Goal: Task Accomplishment & Management: Manage account settings

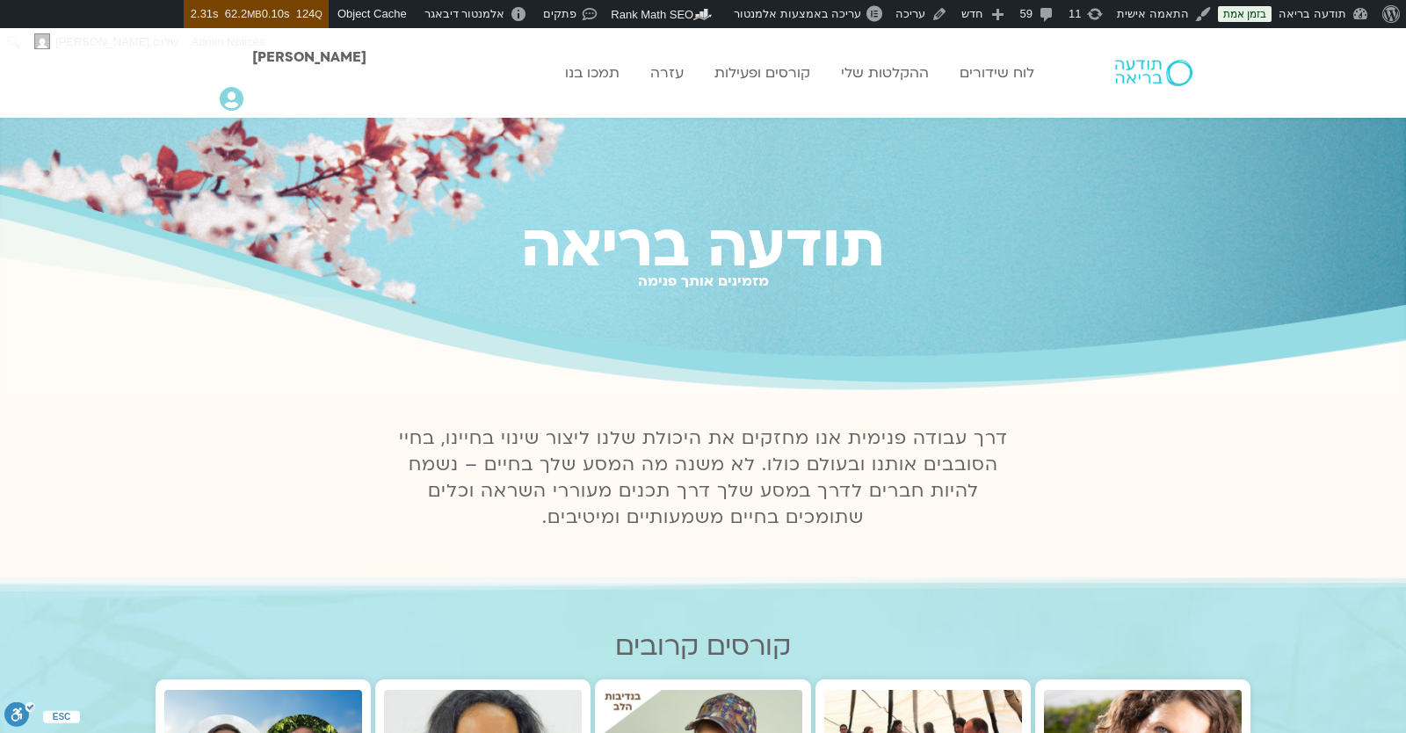
click at [236, 98] on icon at bounding box center [232, 99] width 24 height 25
click at [232, 94] on icon at bounding box center [232, 99] width 24 height 25
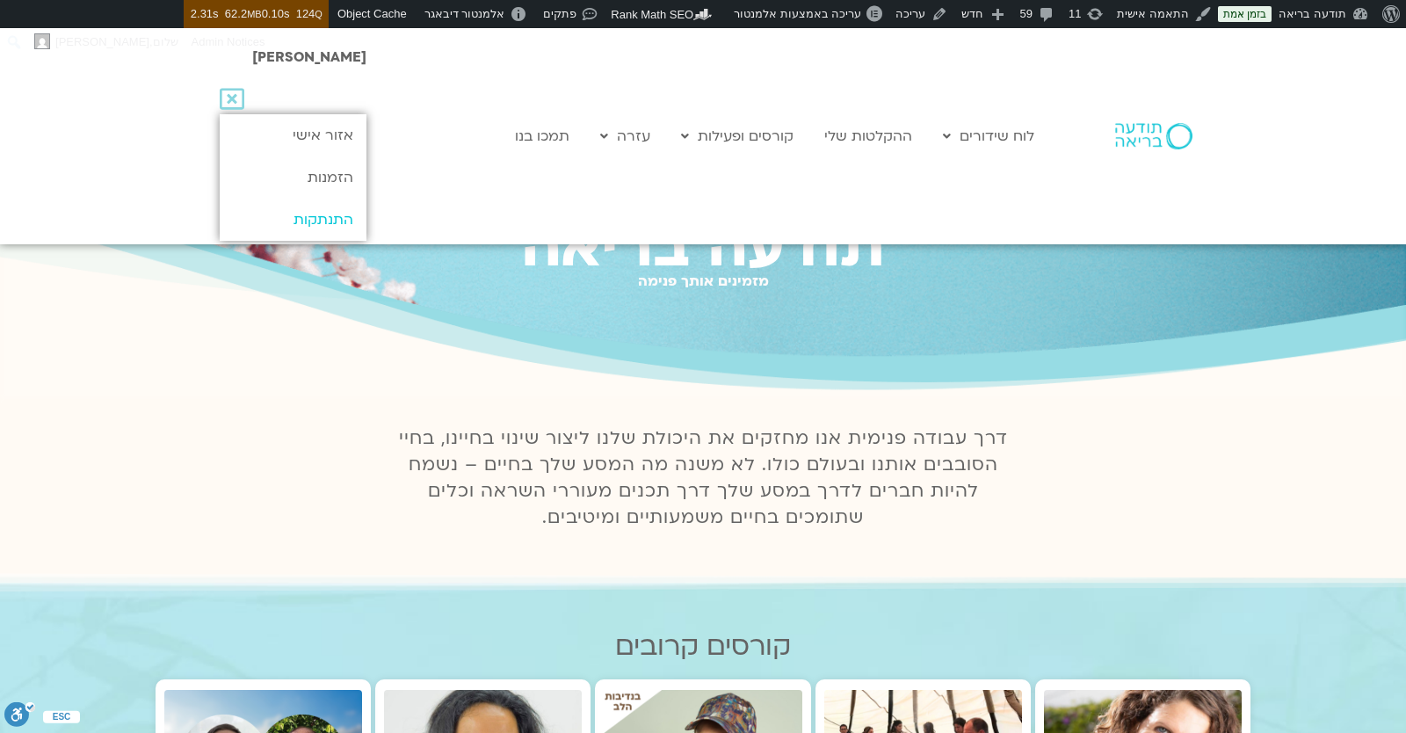
click at [297, 214] on link "התנתקות" at bounding box center [293, 220] width 147 height 42
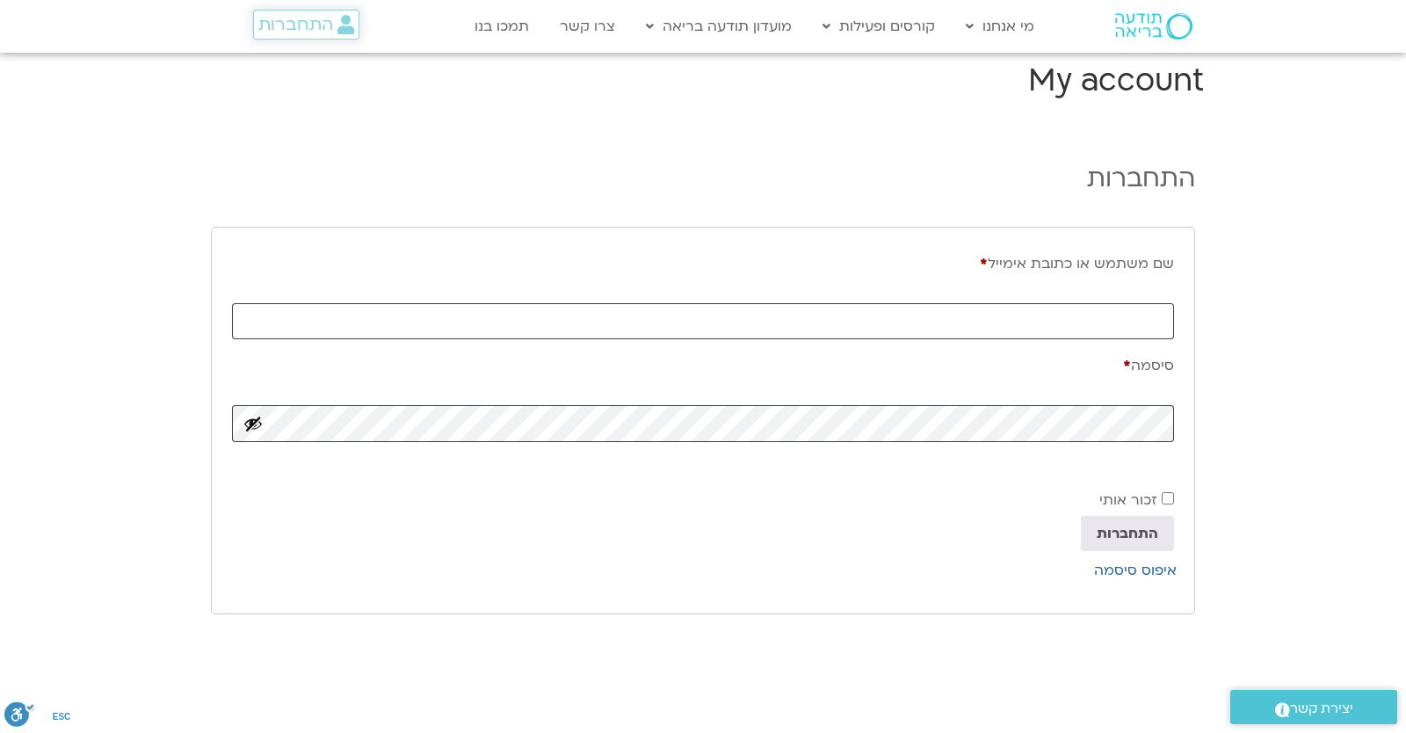
click at [265, 11] on link "התחברות" at bounding box center [306, 25] width 106 height 30
